Goal: Transaction & Acquisition: Purchase product/service

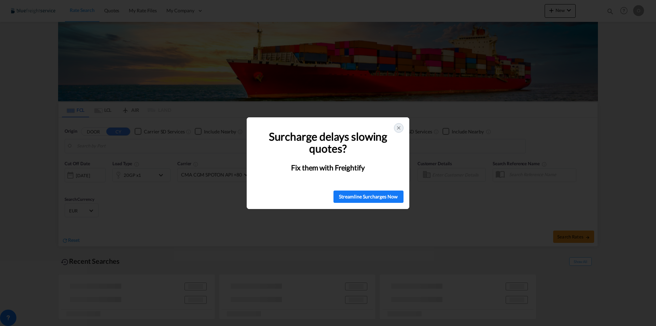
type input "[GEOGRAPHIC_DATA], [GEOGRAPHIC_DATA]"
click at [398, 127] on icon at bounding box center [398, 127] width 5 height 5
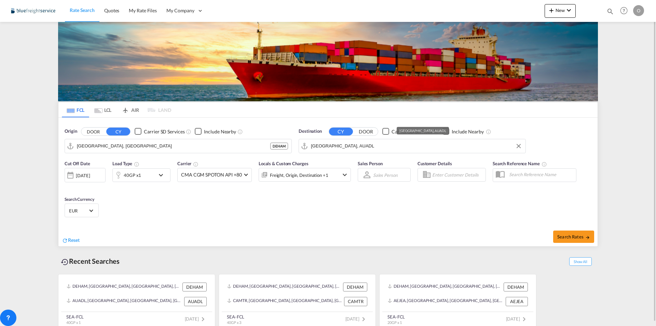
click at [349, 144] on input "[GEOGRAPHIC_DATA], AUADL" at bounding box center [416, 146] width 211 height 10
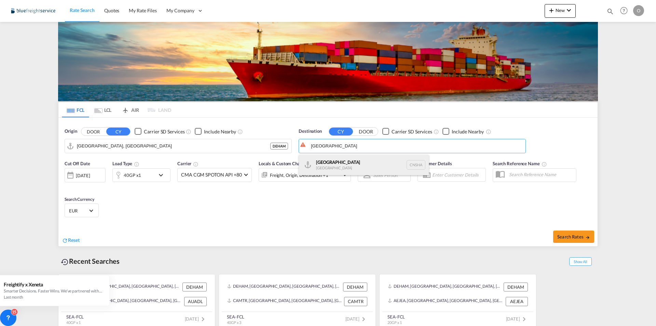
click at [338, 171] on div "Shanghai [GEOGRAPHIC_DATA] [GEOGRAPHIC_DATA]" at bounding box center [364, 165] width 130 height 21
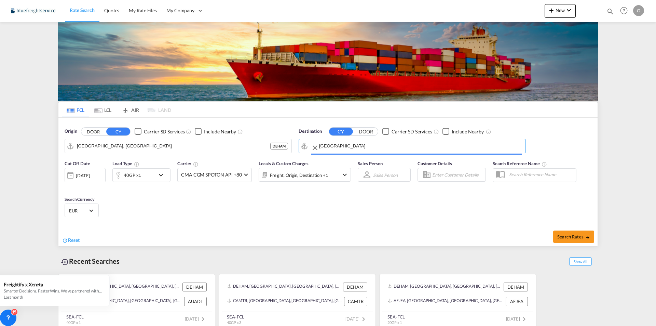
type input "[GEOGRAPHIC_DATA], [GEOGRAPHIC_DATA]"
click at [159, 173] on md-icon "icon-chevron-down" at bounding box center [163, 175] width 12 height 8
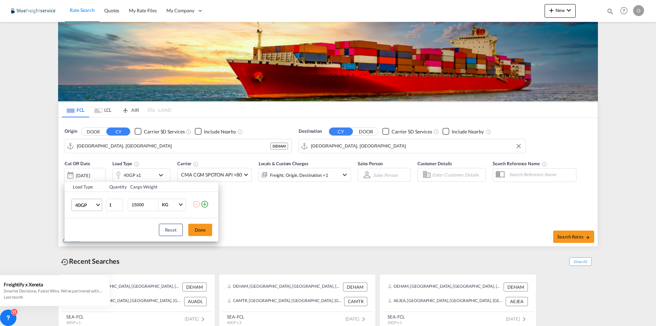
click at [97, 206] on md-select-value "40GP" at bounding box center [88, 205] width 27 height 12
click at [86, 188] on div "20GP" at bounding box center [81, 188] width 12 height 7
drag, startPoint x: 137, startPoint y: 205, endPoint x: 107, endPoint y: 207, distance: 29.8
click at [107, 207] on tr "20GP 1 15000 KG KG" at bounding box center [142, 204] width 154 height 26
type input "6000"
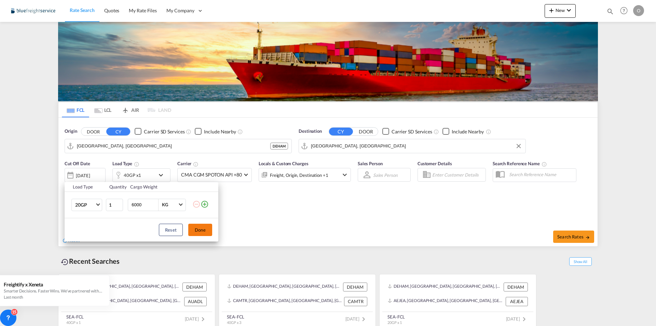
click at [204, 228] on button "Done" at bounding box center [200, 230] width 24 height 12
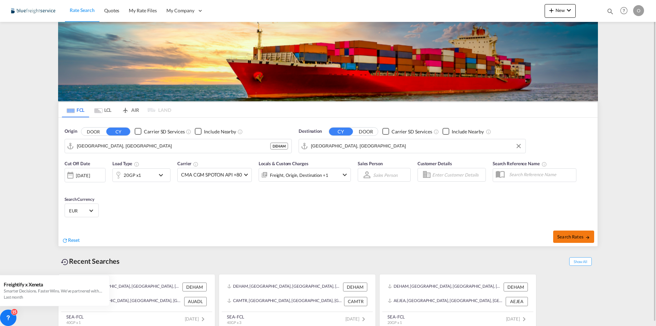
click at [571, 239] on span "Search Rates" at bounding box center [574, 236] width 33 height 5
type input "DEHAM to [GEOGRAPHIC_DATA] / [DATE]"
